Goal: Check status

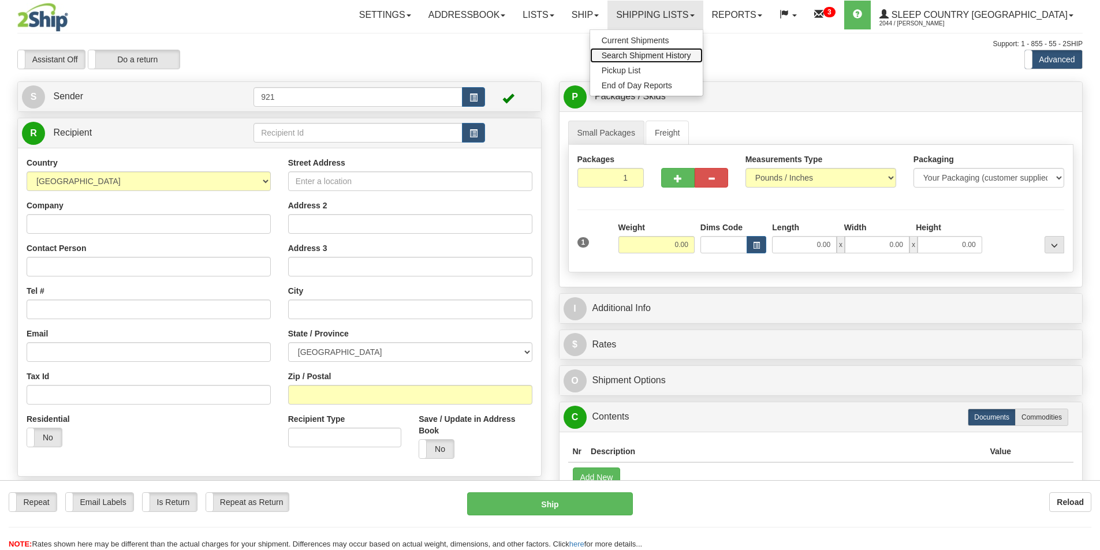
click at [691, 53] on span "Search Shipment History" at bounding box center [647, 55] width 90 height 9
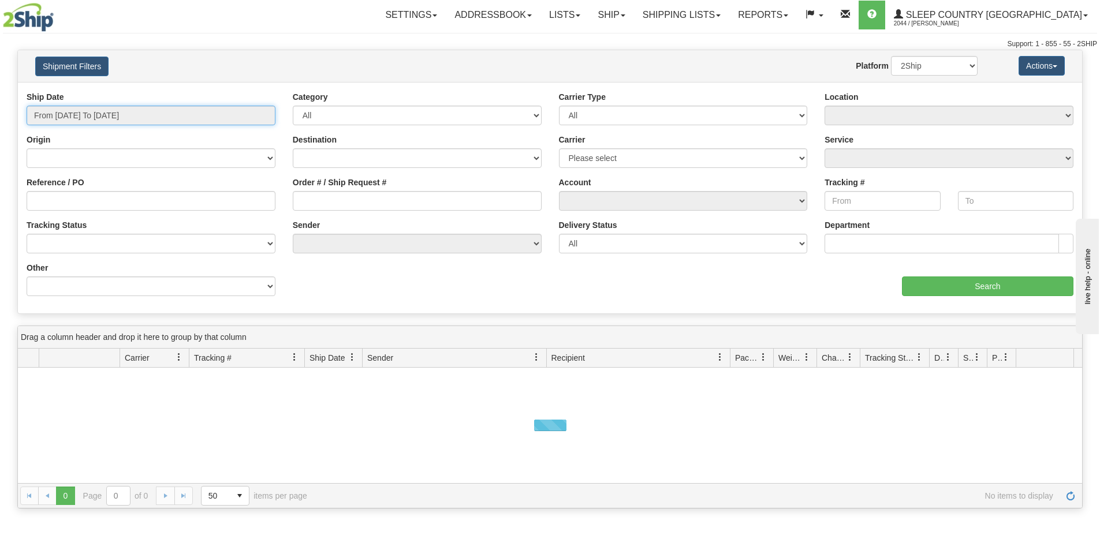
click at [95, 109] on input "From 09/03/2025 To 09/04/2025" at bounding box center [151, 116] width 249 height 20
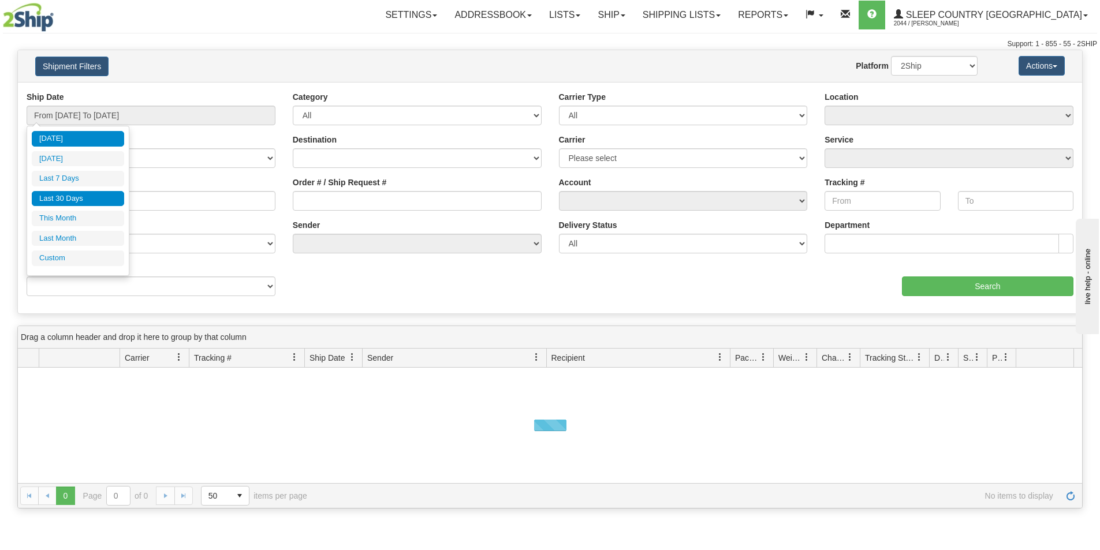
click at [87, 193] on li "Last 30 Days" at bounding box center [78, 199] width 92 height 16
type input "From 08/06/2025 To 09/04/2025"
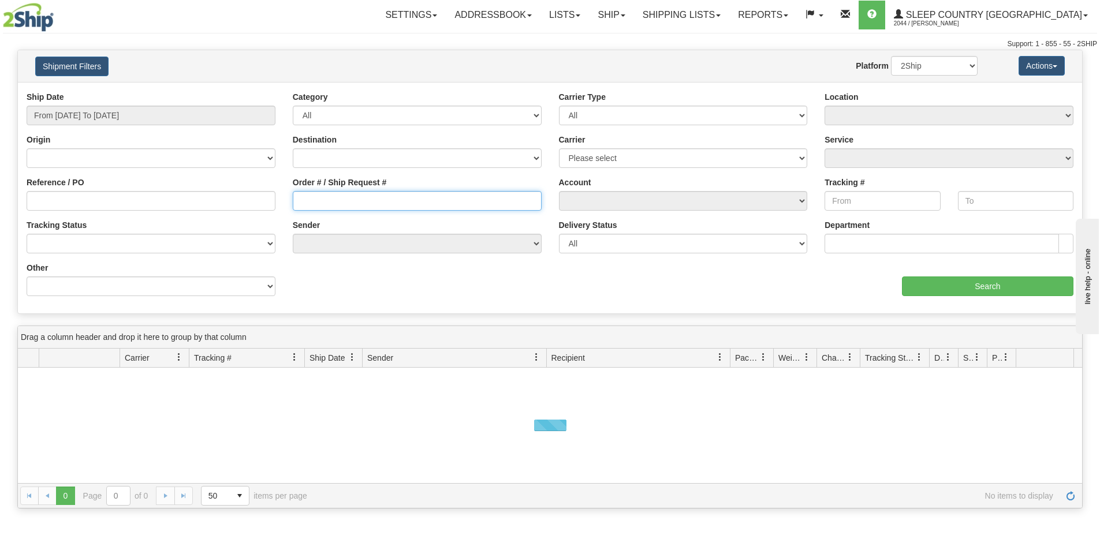
click at [346, 197] on input "Order # / Ship Request #" at bounding box center [417, 201] width 249 height 20
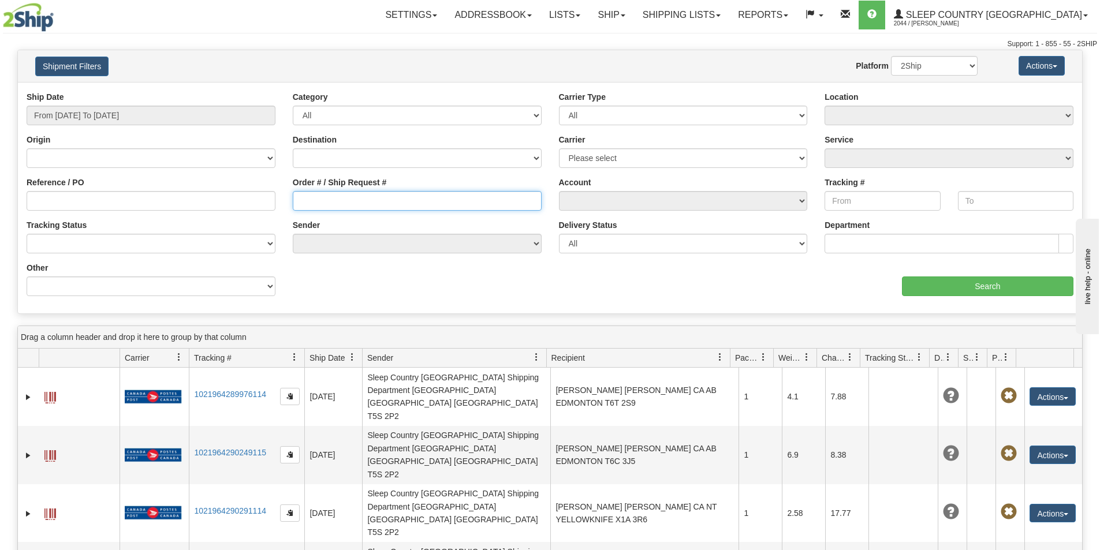
paste input "1053953"
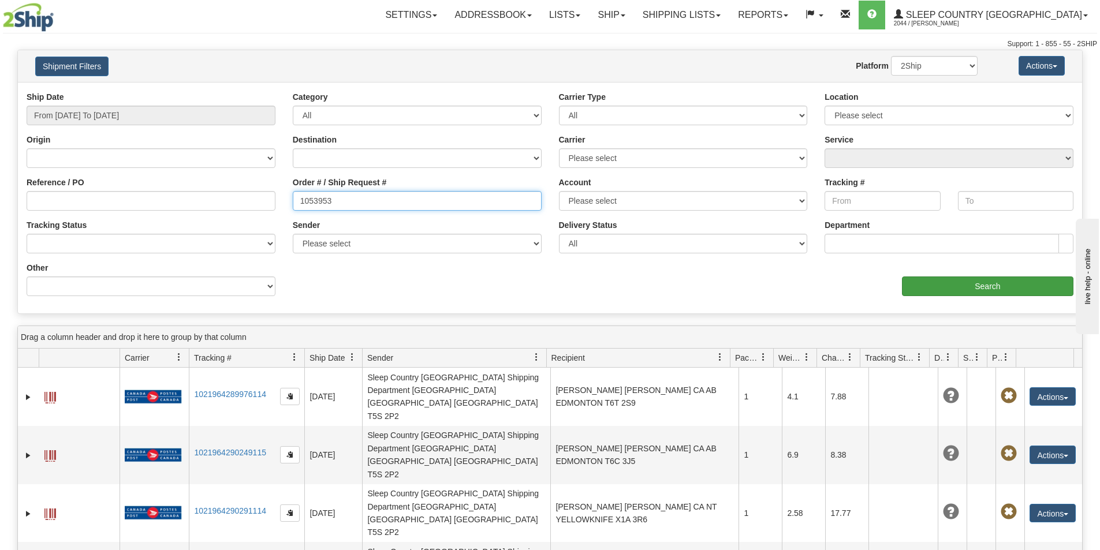
type input "1053953"
click at [939, 288] on input "Search" at bounding box center [987, 287] width 171 height 20
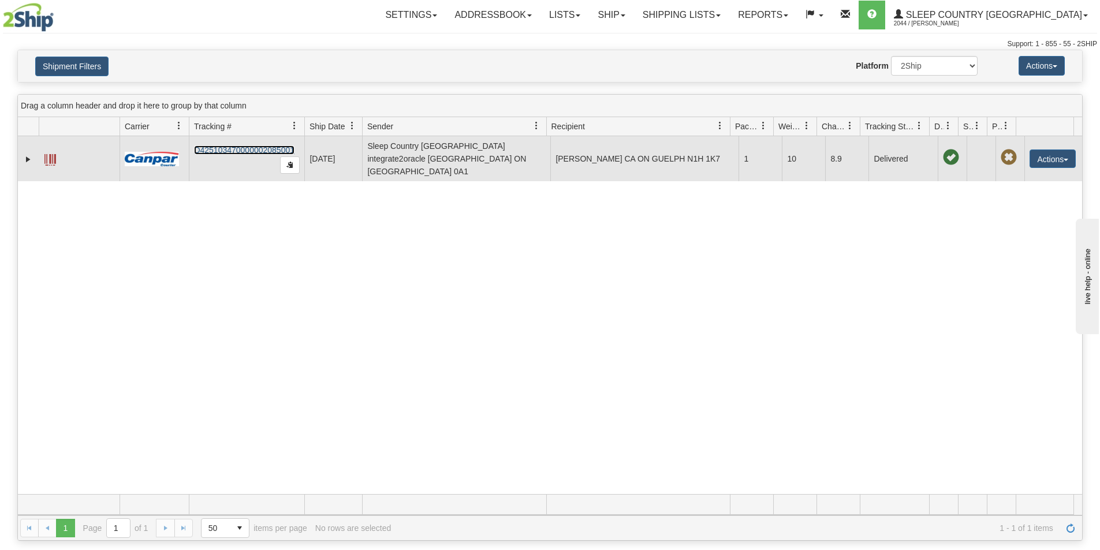
click at [215, 146] on link "D425103470000002085001" at bounding box center [244, 150] width 100 height 9
